Goal: Task Accomplishment & Management: Manage account settings

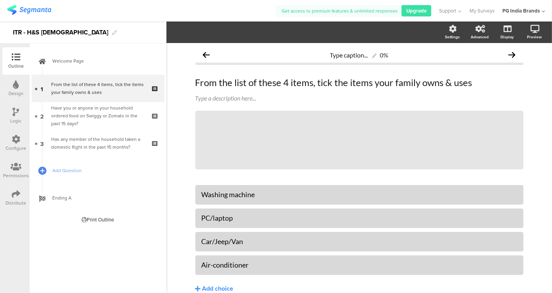
click at [39, 12] on img at bounding box center [29, 10] width 44 height 10
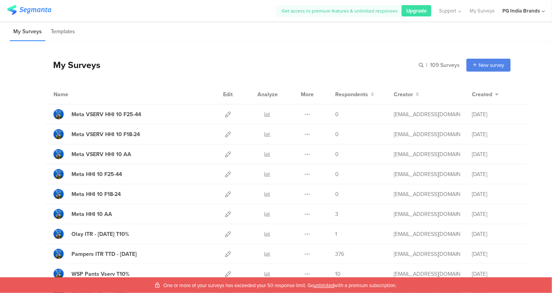
click at [328, 284] on span "unlimited" at bounding box center [324, 284] width 20 height 7
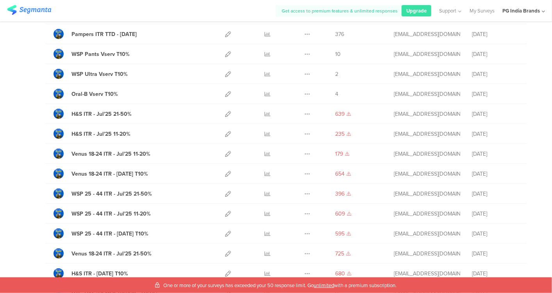
scroll to position [219, 0]
